Goal: Task Accomplishment & Management: Manage account settings

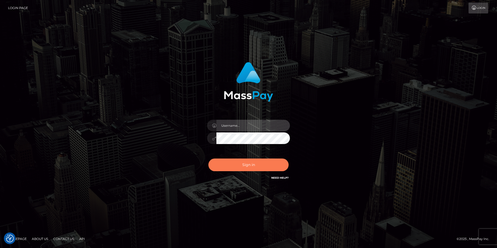
type input "[PERSON_NAME]"
click at [242, 167] on button "Sign in" at bounding box center [248, 165] width 80 height 13
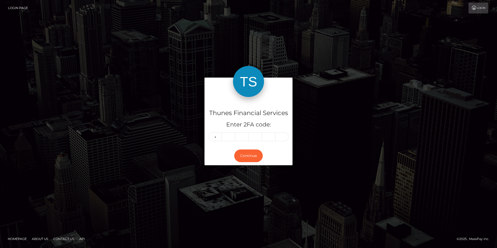
type input "9"
type input "1"
type input "3"
type input "0"
type input "1"
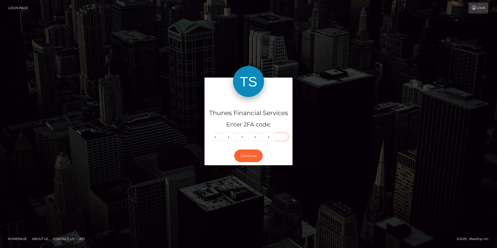
type input "2"
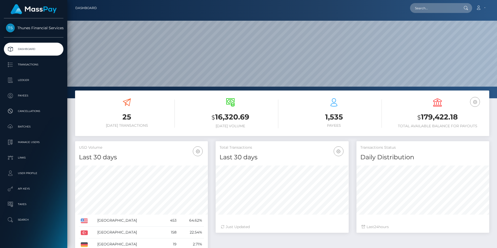
scroll to position [92, 133]
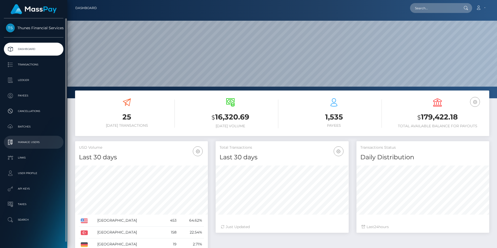
click at [38, 146] on link "Manage Users" at bounding box center [34, 142] width 60 height 13
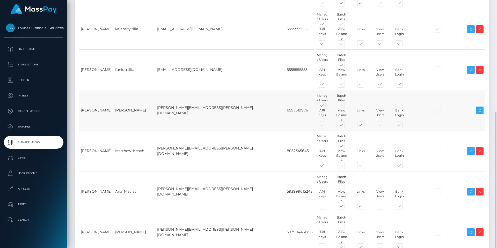
scroll to position [130, 0]
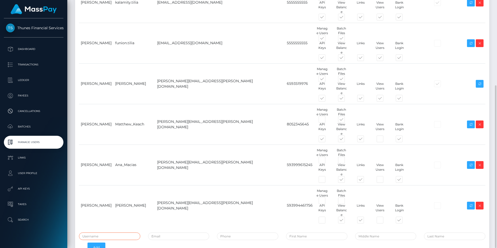
click at [115, 233] on input "text" at bounding box center [109, 237] width 61 height 8
click at [91, 233] on input "text" at bounding box center [109, 237] width 61 height 8
type input "AnnPin_Chew"
click at [173, 192] on div "Name Username Email Phone Permissions 2FA Enabled Actions" at bounding box center [282, 76] width 406 height 313
click at [174, 233] on input "email" at bounding box center [178, 237] width 61 height 8
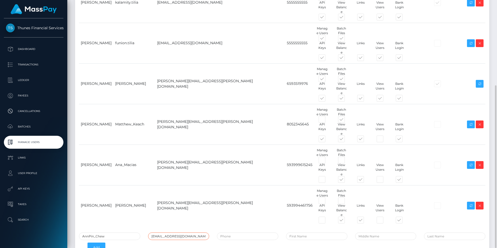
type input "annpin.chew@thunes.com"
click at [239, 233] on input "tel" at bounding box center [247, 237] width 61 height 8
click at [253, 233] on input "tel" at bounding box center [247, 237] width 61 height 8
paste input "86164365"
type input "6586164365"
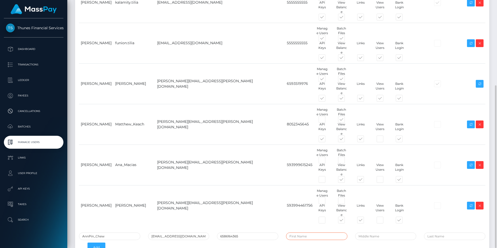
click at [334, 233] on input "text" at bounding box center [316, 237] width 61 height 8
type input "Ann Pin"
click at [442, 233] on input "text" at bounding box center [454, 237] width 61 height 8
type input "Chew"
click at [363, 233] on div "AnnPin_Chew annpin.chew@thunes.com 6586164365 Ann Pin Chew Add" at bounding box center [282, 244] width 414 height 23
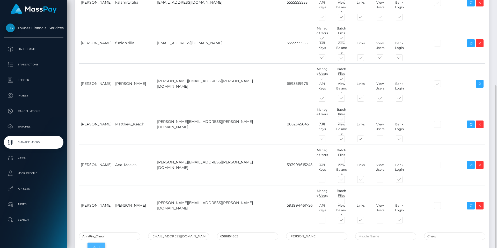
click at [95, 243] on button "Add" at bounding box center [96, 248] width 18 height 10
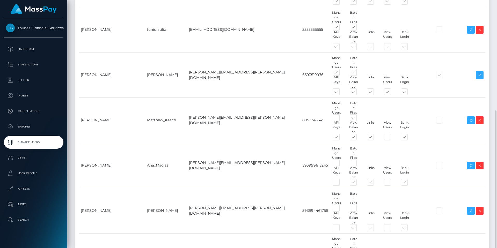
scroll to position [166, 0]
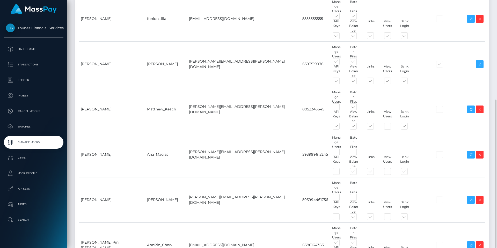
drag, startPoint x: 108, startPoint y: 194, endPoint x: 97, endPoint y: 197, distance: 11.0
type input "Bernice_Lee"
type input "bernice.lee@thunes.com"
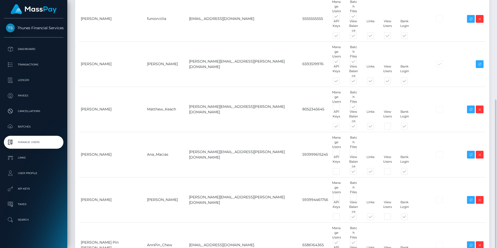
paste input "6593216625"
type input "6593216625"
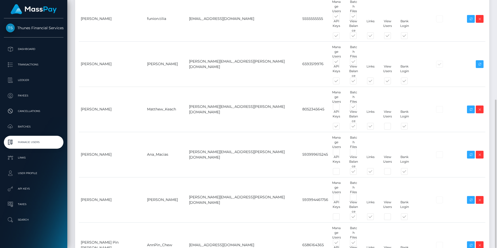
type input "Bernice"
type input "Lee"
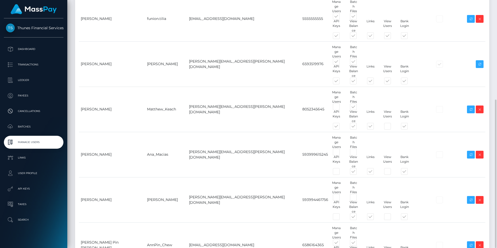
drag, startPoint x: 325, startPoint y: 196, endPoint x: 272, endPoint y: 196, distance: 52.8
type input "Shiau Yen"
click at [291, 216] on div "Name Username Email Phone Permissions 2FA Enabled Actions Lee" at bounding box center [282, 90] width 414 height 420
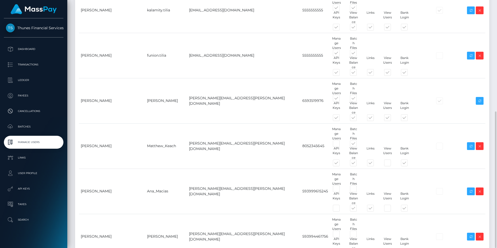
scroll to position [202, 0]
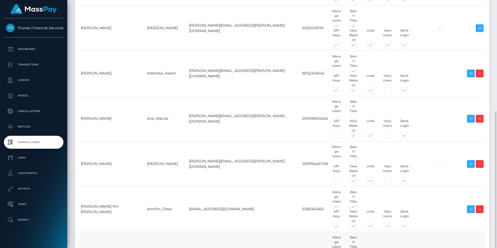
checkbox input "false"
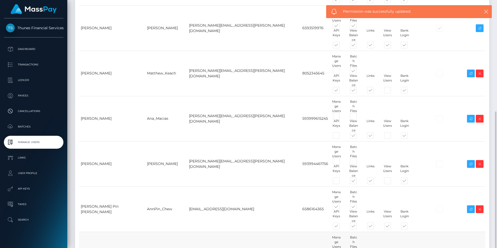
checkbox input "false"
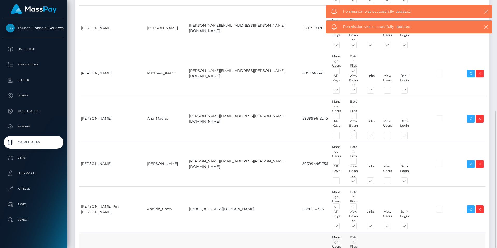
checkbox input "false"
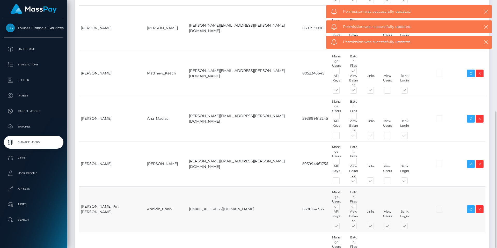
click at [330, 187] on td "Manage Users Batch Files" at bounding box center [379, 209] width 98 height 45
click at [358, 208] on span at bounding box center [358, 208] width 0 height 0
click at [358, 208] on input "checkbox" at bounding box center [359, 209] width 3 height 3
checkbox input "false"
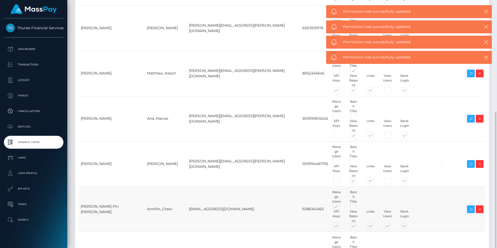
click at [341, 227] on span at bounding box center [341, 227] width 0 height 0
click at [341, 227] on input "checkbox" at bounding box center [342, 228] width 3 height 3
checkbox input "false"
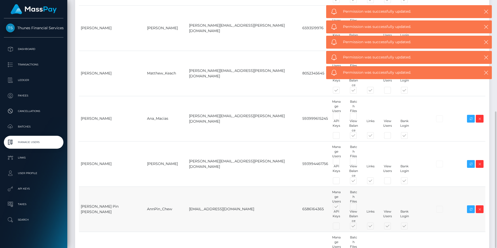
click at [392, 227] on span at bounding box center [392, 227] width 0 height 0
click at [392, 227] on input "checkbox" at bounding box center [393, 228] width 3 height 3
checkbox input "false"
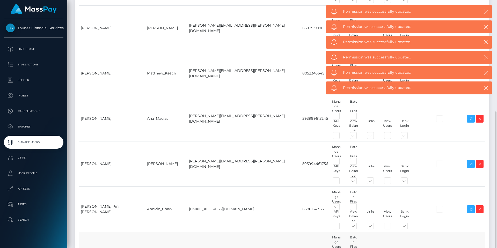
checkbox input "false"
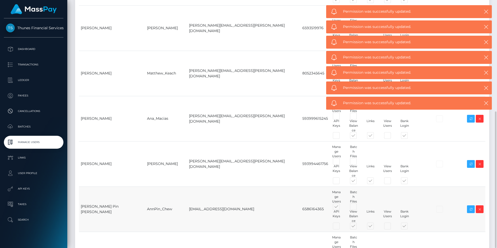
click at [341, 208] on span at bounding box center [341, 208] width 0 height 0
click at [341, 208] on input "checkbox" at bounding box center [342, 209] width 3 height 3
checkbox input "false"
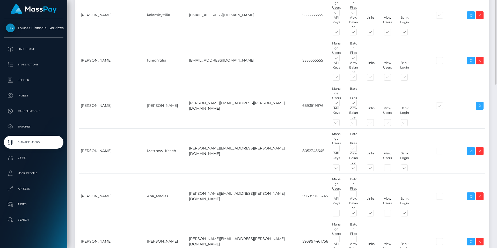
scroll to position [0, 0]
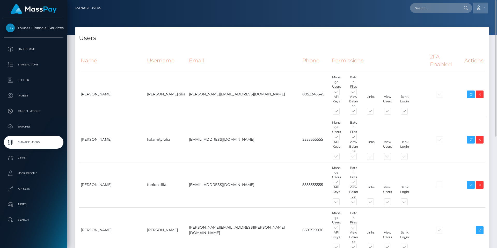
click at [482, 9] on link "Account" at bounding box center [480, 8] width 15 height 11
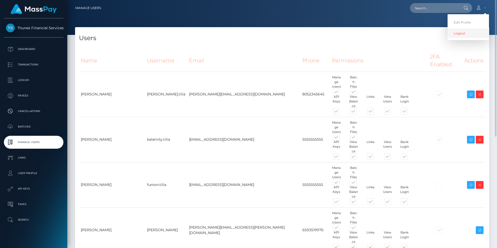
click at [467, 34] on link "Logout" at bounding box center [467, 33] width 41 height 10
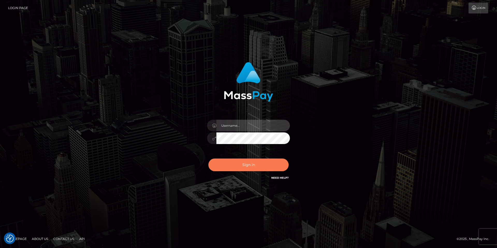
type input "[PERSON_NAME]"
click at [237, 170] on button "Sign in" at bounding box center [248, 165] width 80 height 13
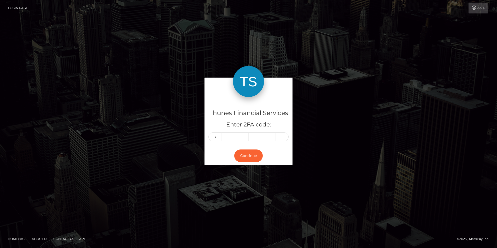
type input "7"
type input "1"
type input "3"
type input "4"
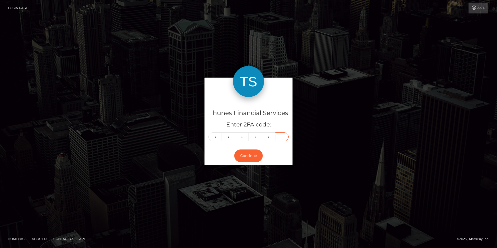
type input "4"
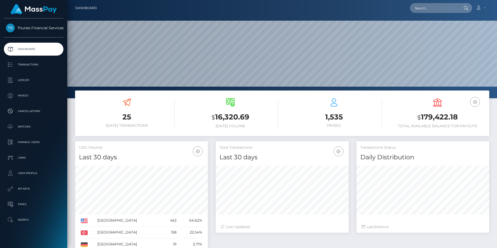
scroll to position [92, 133]
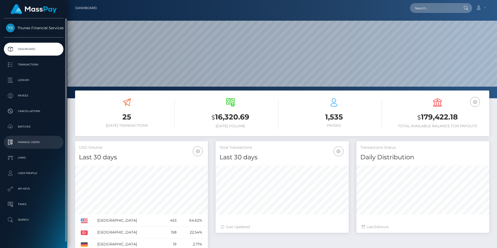
click at [34, 141] on p "Manage Users" at bounding box center [33, 142] width 55 height 8
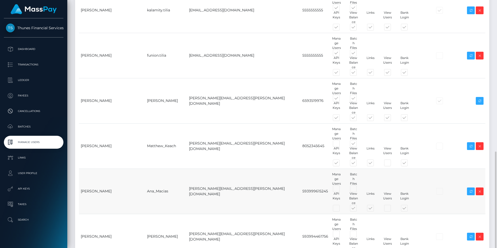
scroll to position [202, 0]
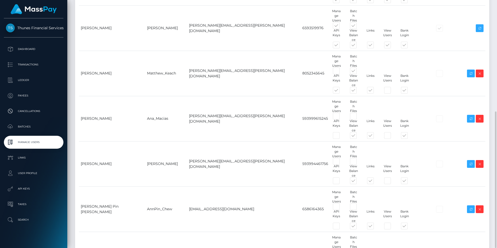
click at [313, 218] on div "Users Name Username Email Phone Permissions 2FA Enabled Actions Add" at bounding box center [282, 69] width 422 height 489
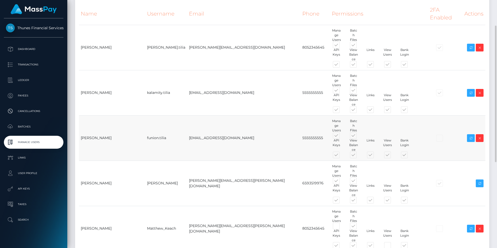
scroll to position [0, 0]
